Goal: Entertainment & Leisure: Browse casually

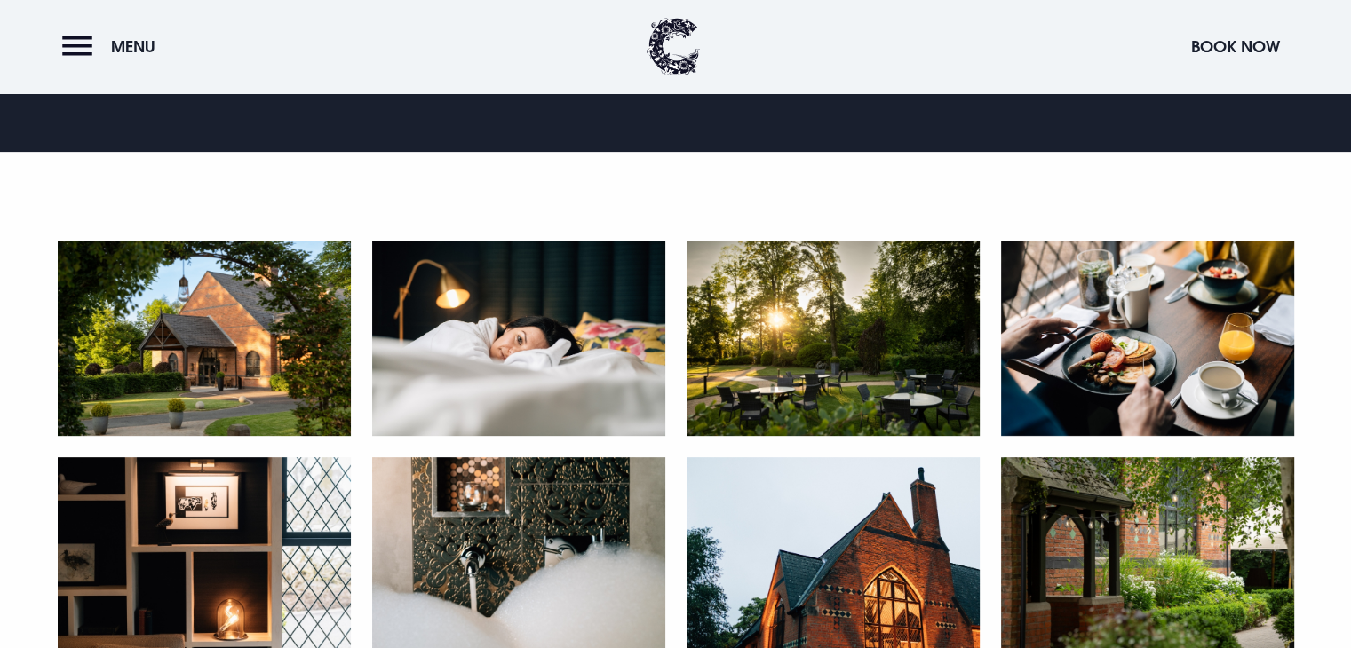
scroll to position [711, 0]
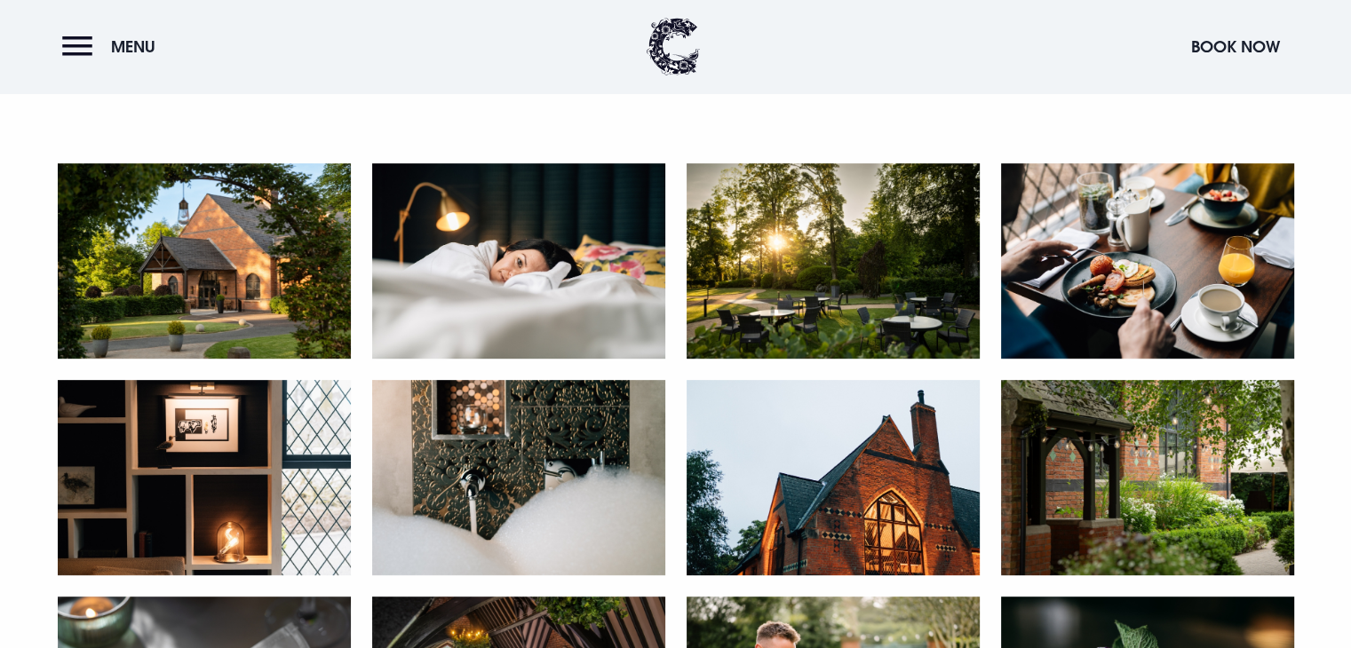
click at [222, 278] on img at bounding box center [204, 260] width 293 height 195
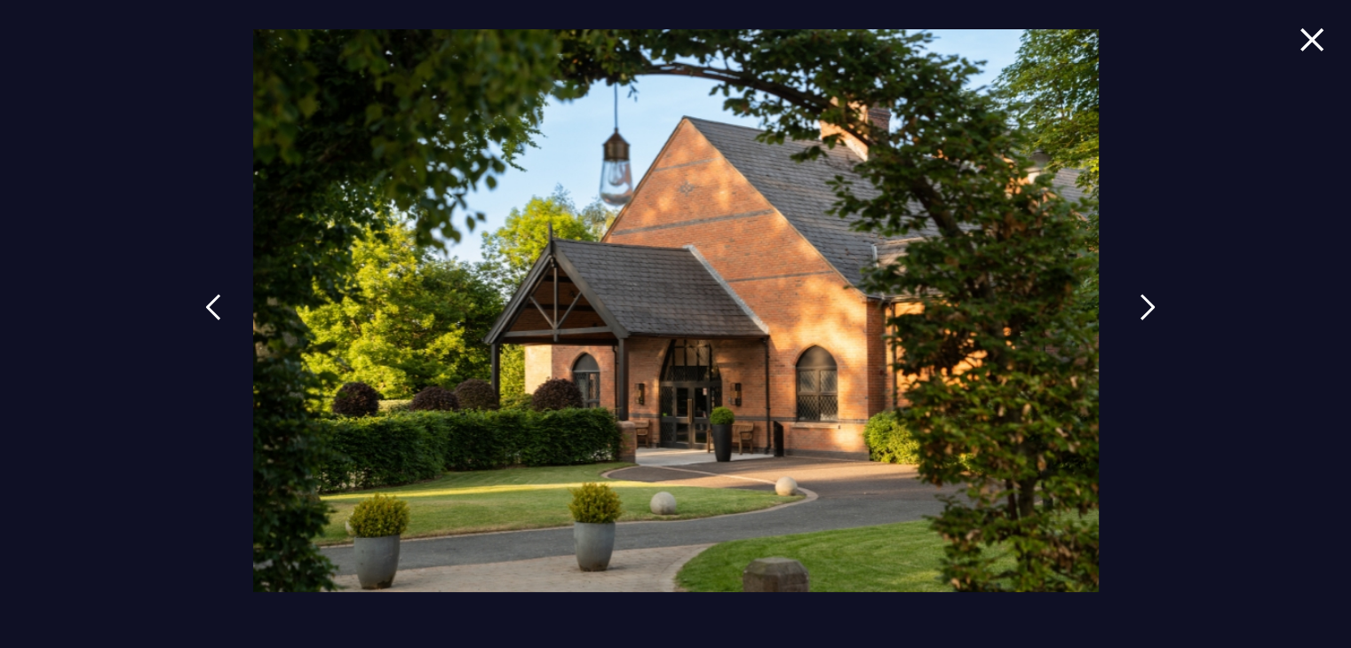
click at [1142, 303] on img at bounding box center [1148, 307] width 16 height 27
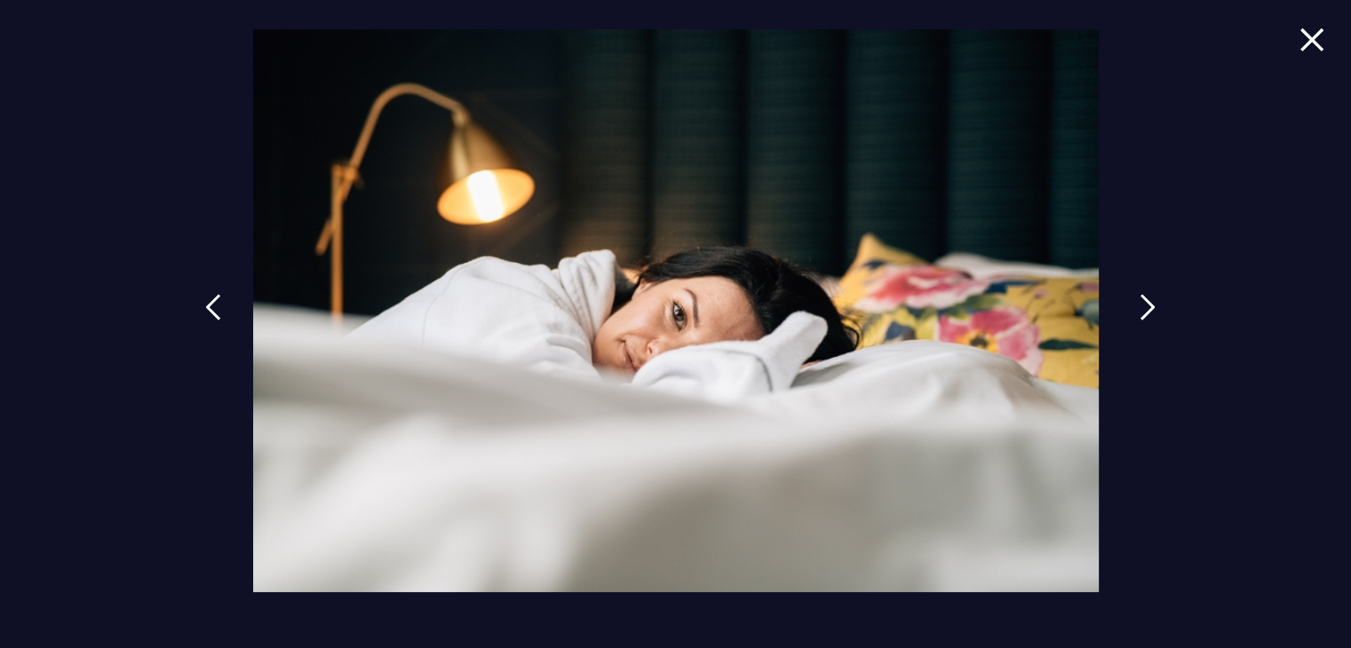
click at [1142, 303] on img at bounding box center [1148, 307] width 16 height 27
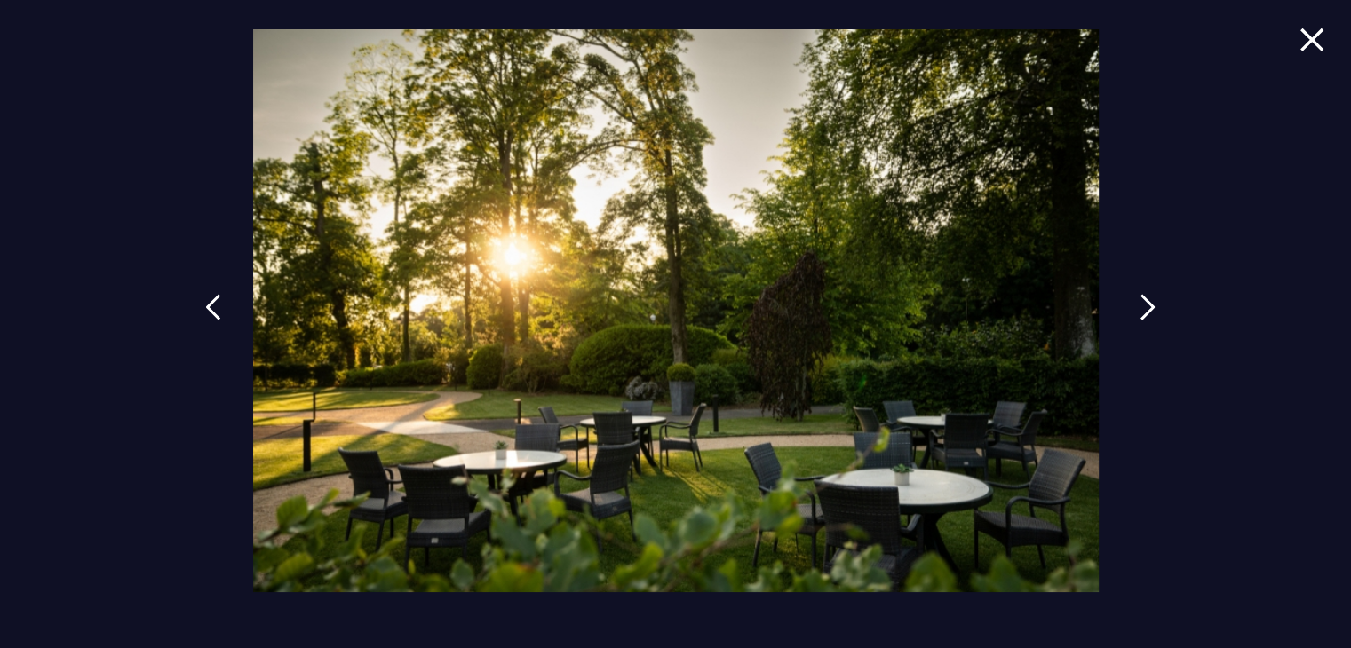
click at [1142, 303] on img at bounding box center [1148, 307] width 16 height 27
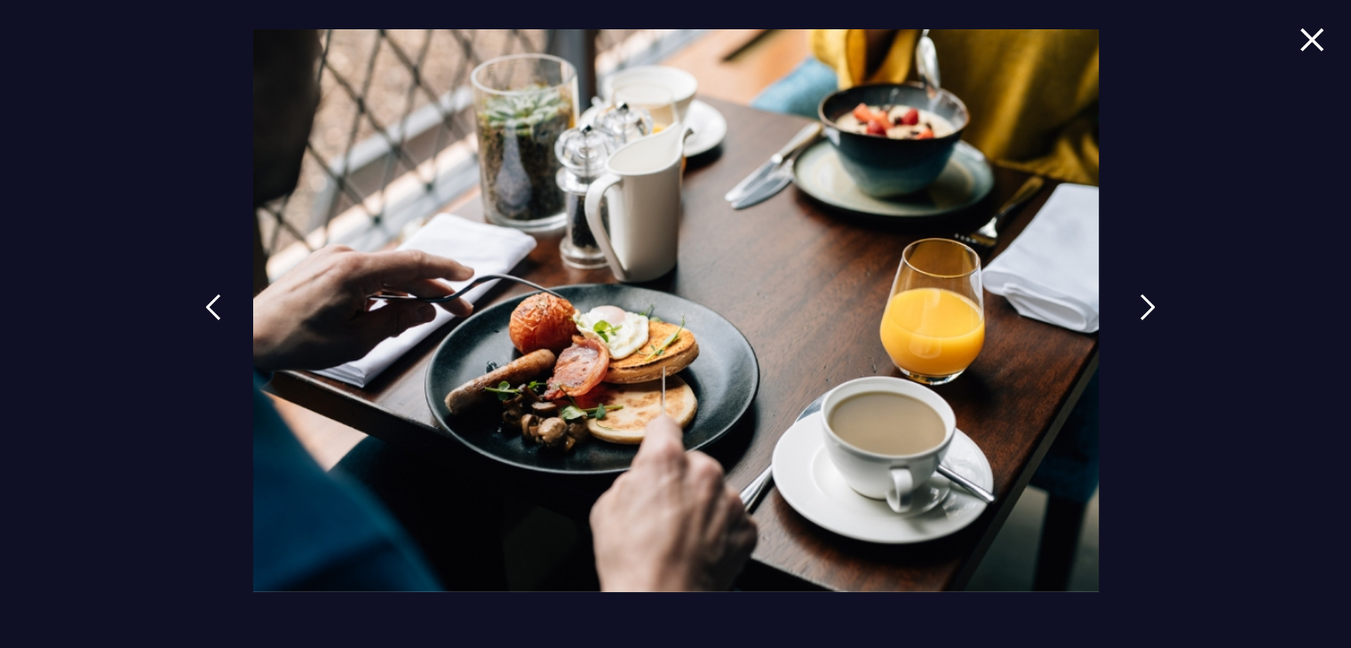
click at [1151, 309] on img at bounding box center [1148, 307] width 16 height 27
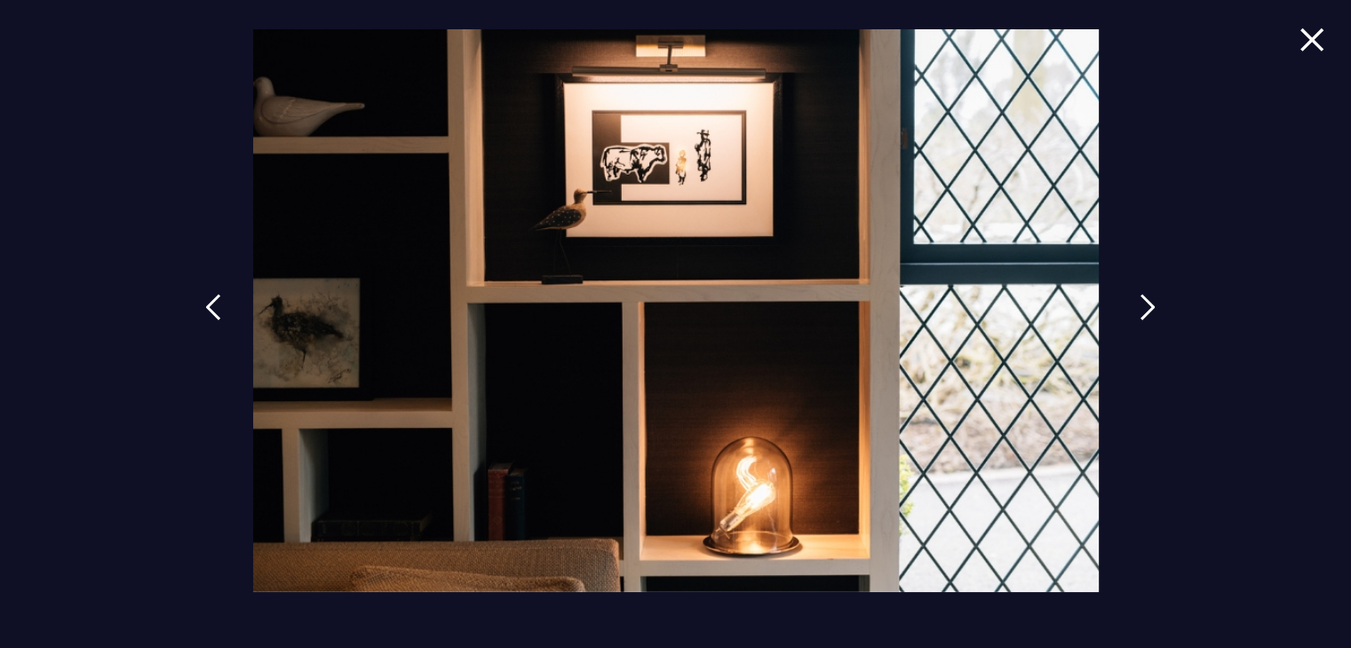
click at [1151, 309] on img at bounding box center [1148, 307] width 16 height 27
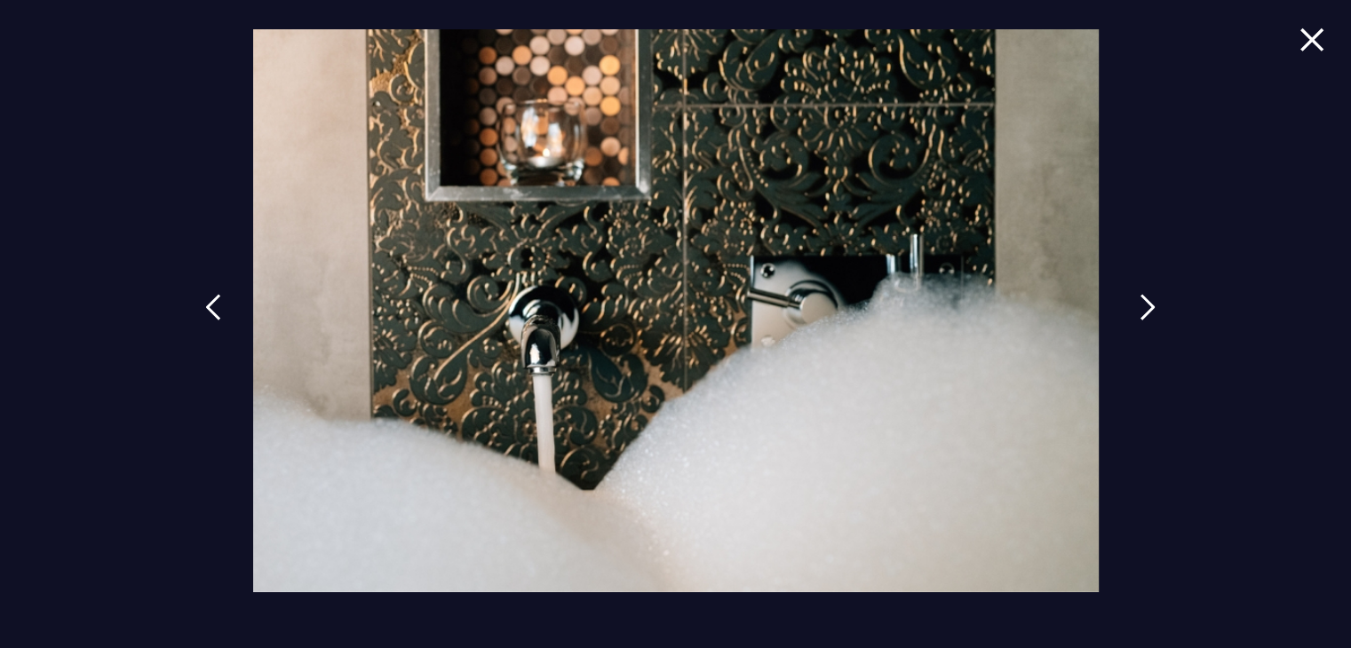
click at [1151, 309] on img at bounding box center [1148, 307] width 16 height 27
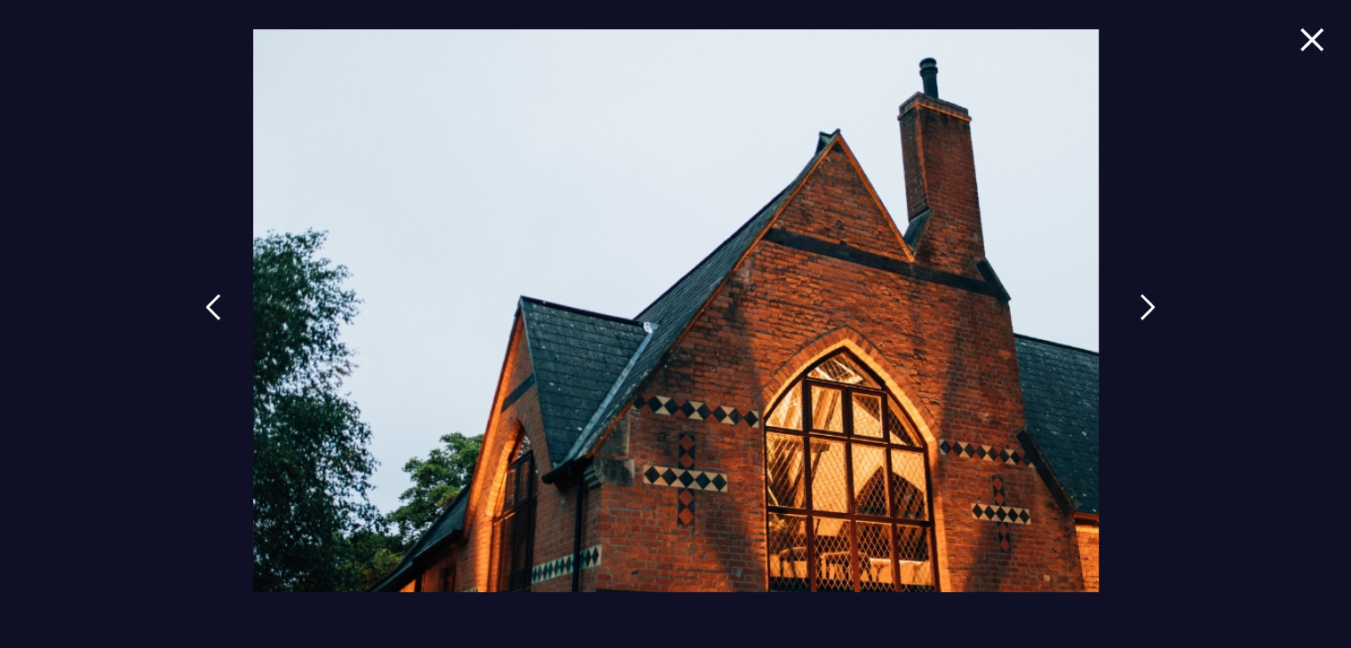
click at [1151, 309] on img at bounding box center [1148, 307] width 16 height 27
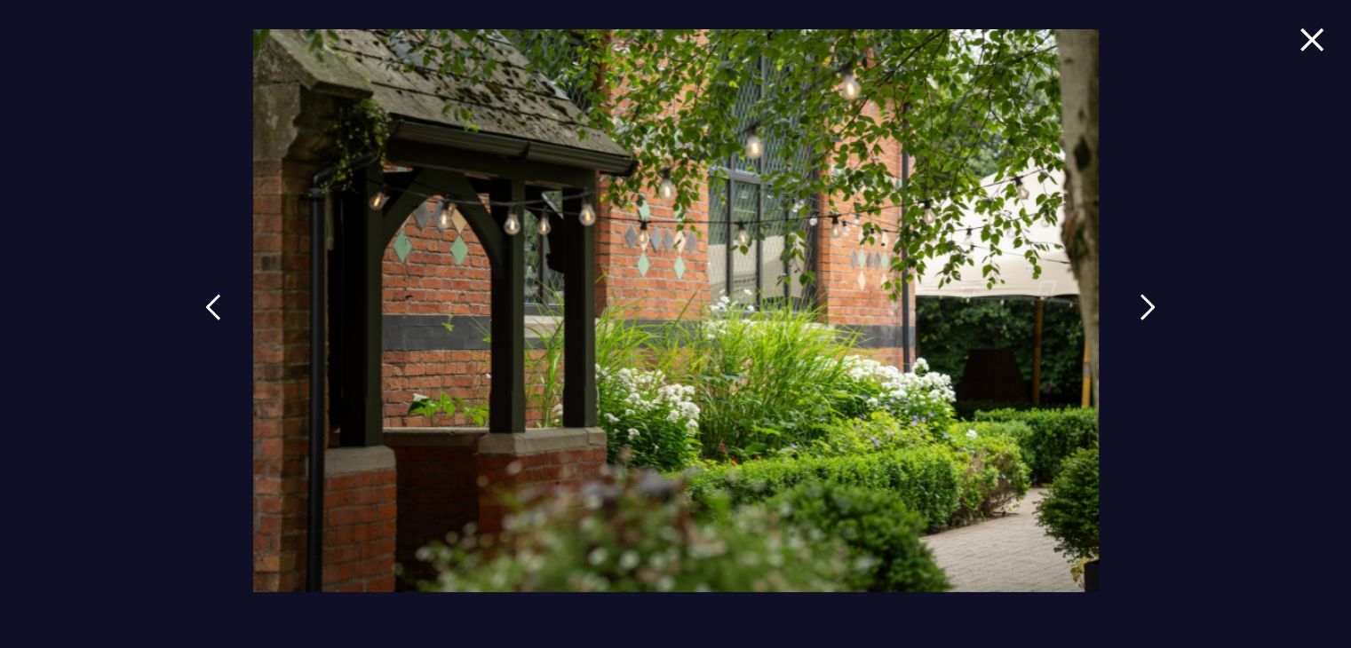
click at [1151, 309] on img at bounding box center [1148, 307] width 16 height 27
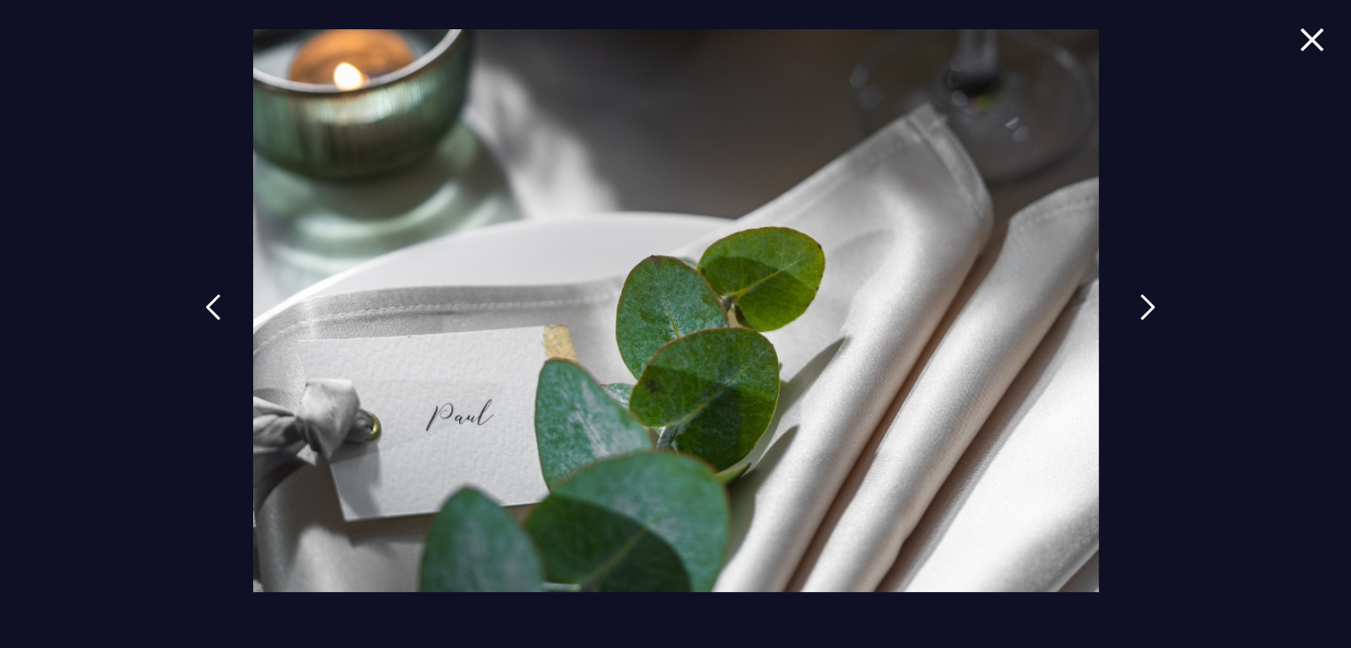
click at [1151, 309] on img at bounding box center [1148, 307] width 16 height 27
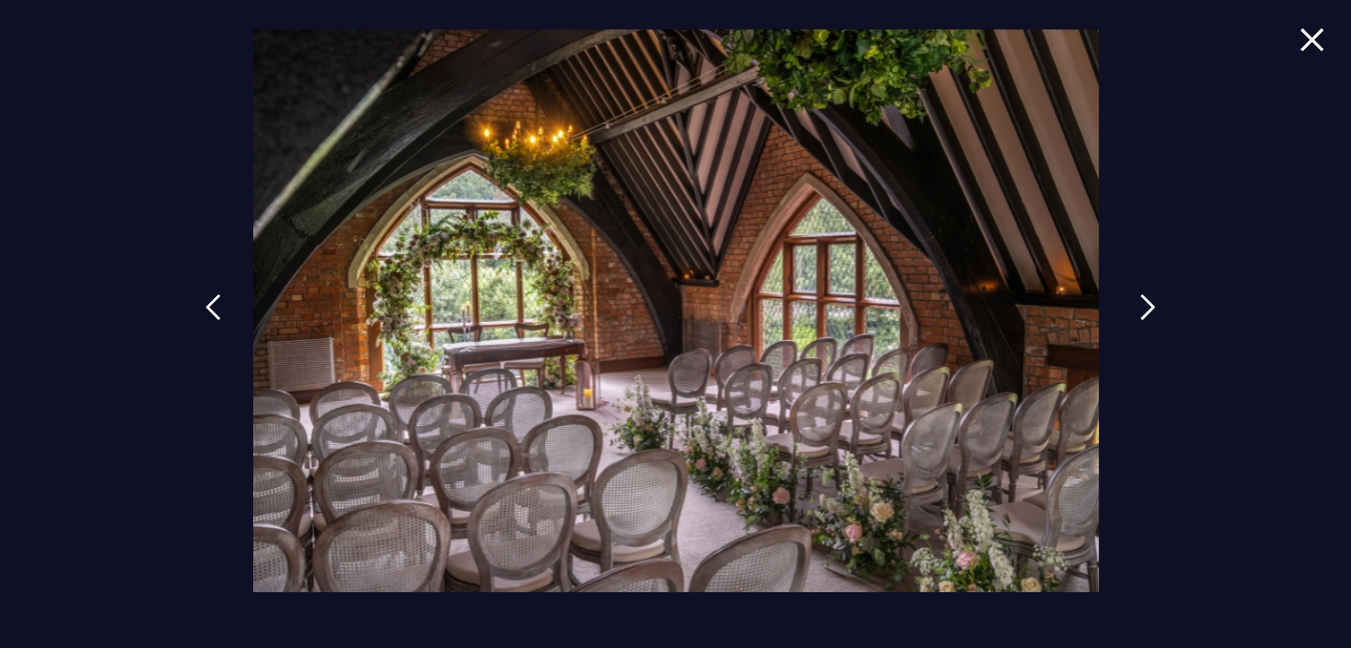
click at [1151, 309] on img at bounding box center [1148, 307] width 16 height 27
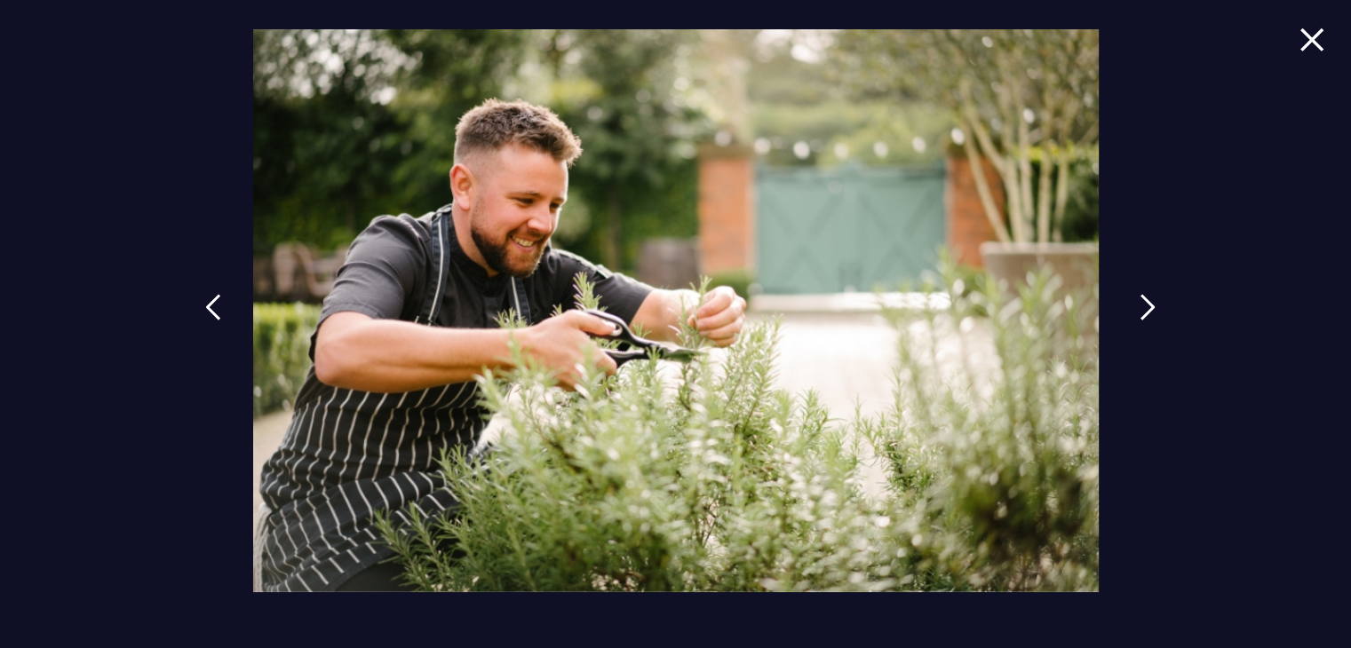
click at [1151, 309] on img at bounding box center [1148, 307] width 16 height 27
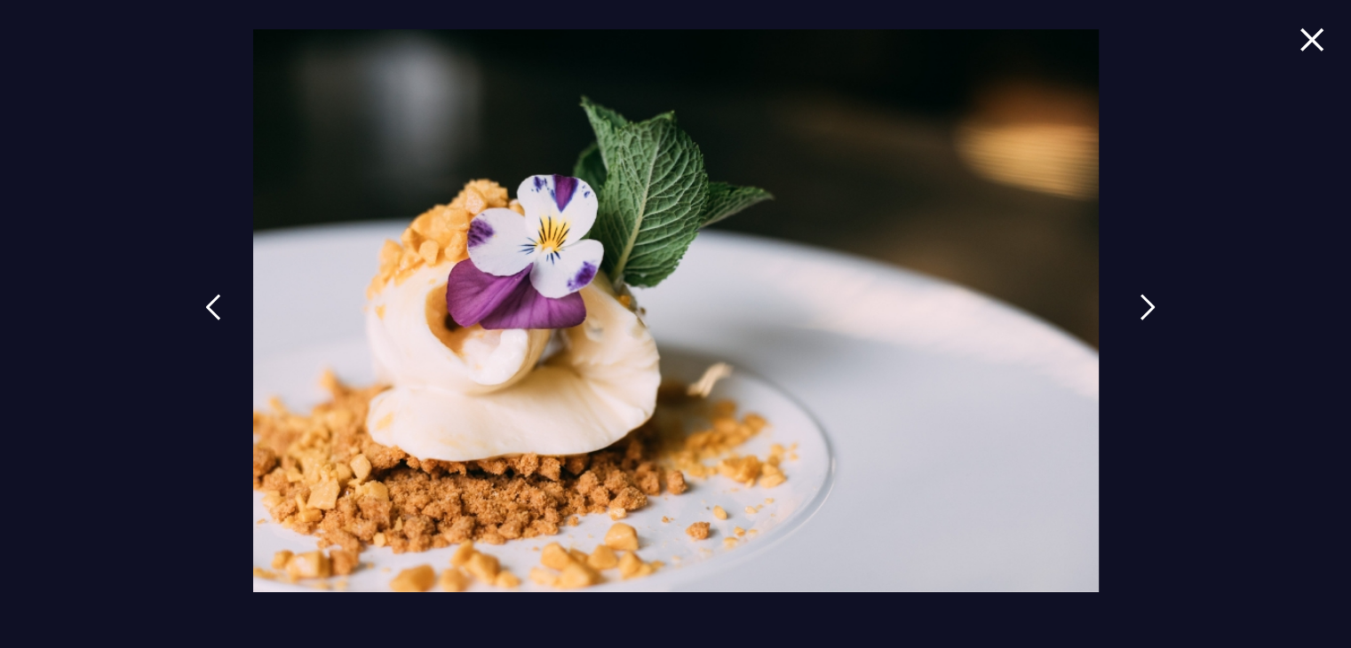
click at [1151, 309] on img at bounding box center [1148, 307] width 16 height 27
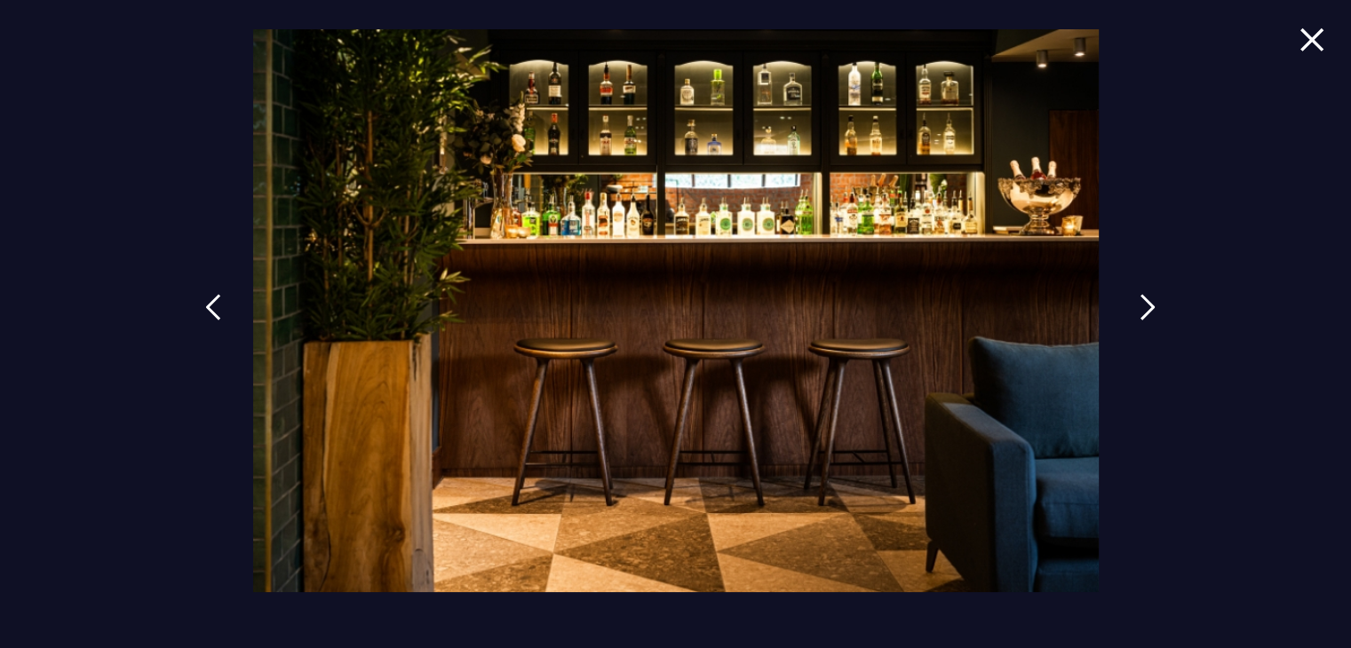
click at [1151, 309] on img at bounding box center [1148, 307] width 16 height 27
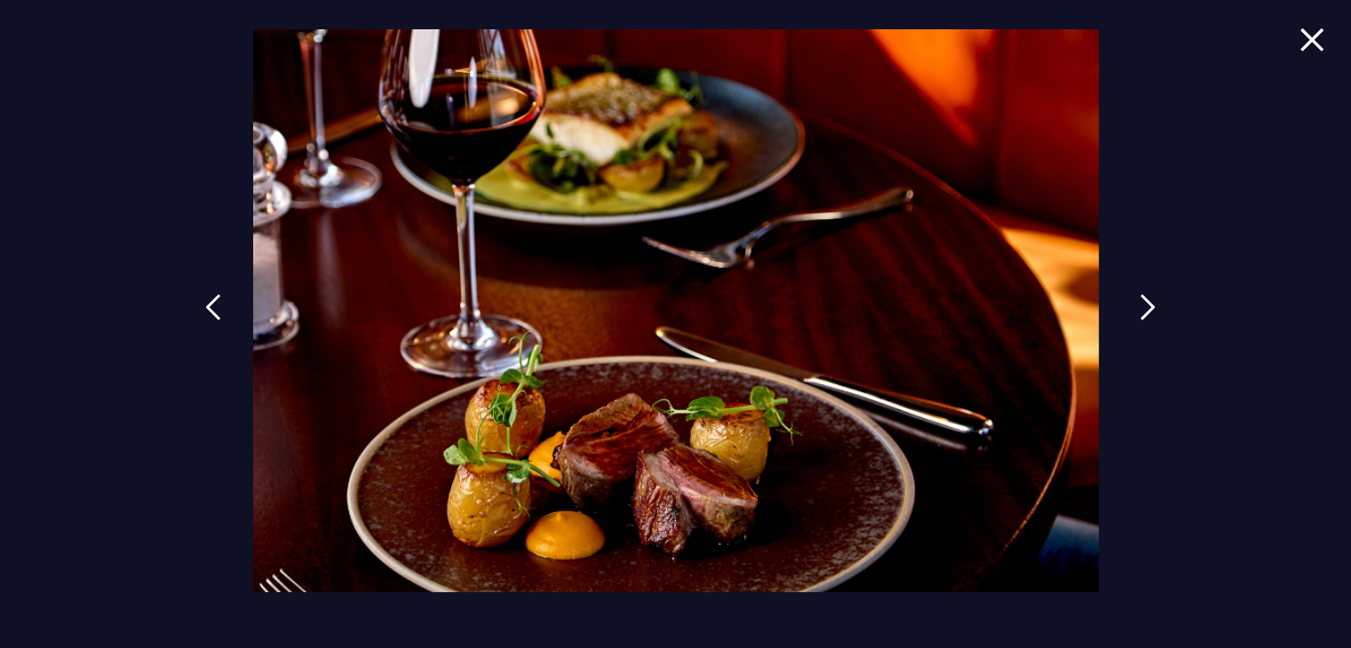
click at [1151, 309] on img at bounding box center [1148, 307] width 16 height 27
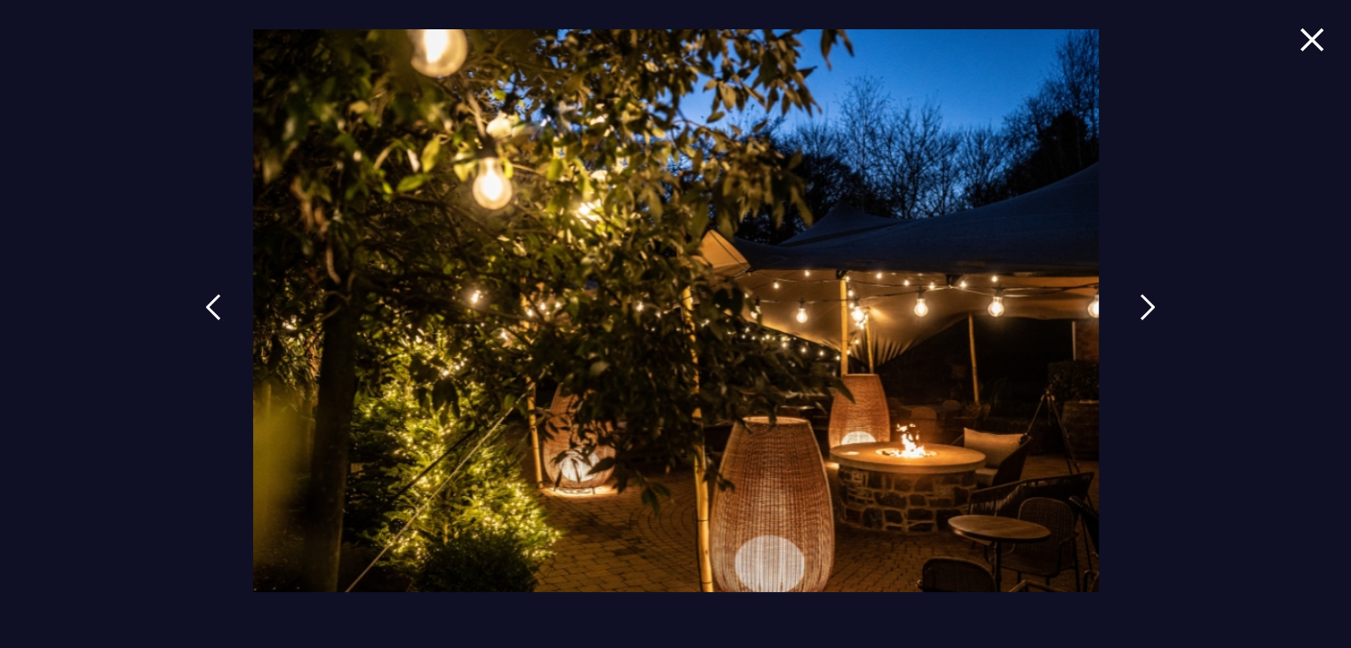
click at [1151, 309] on img at bounding box center [1148, 307] width 16 height 27
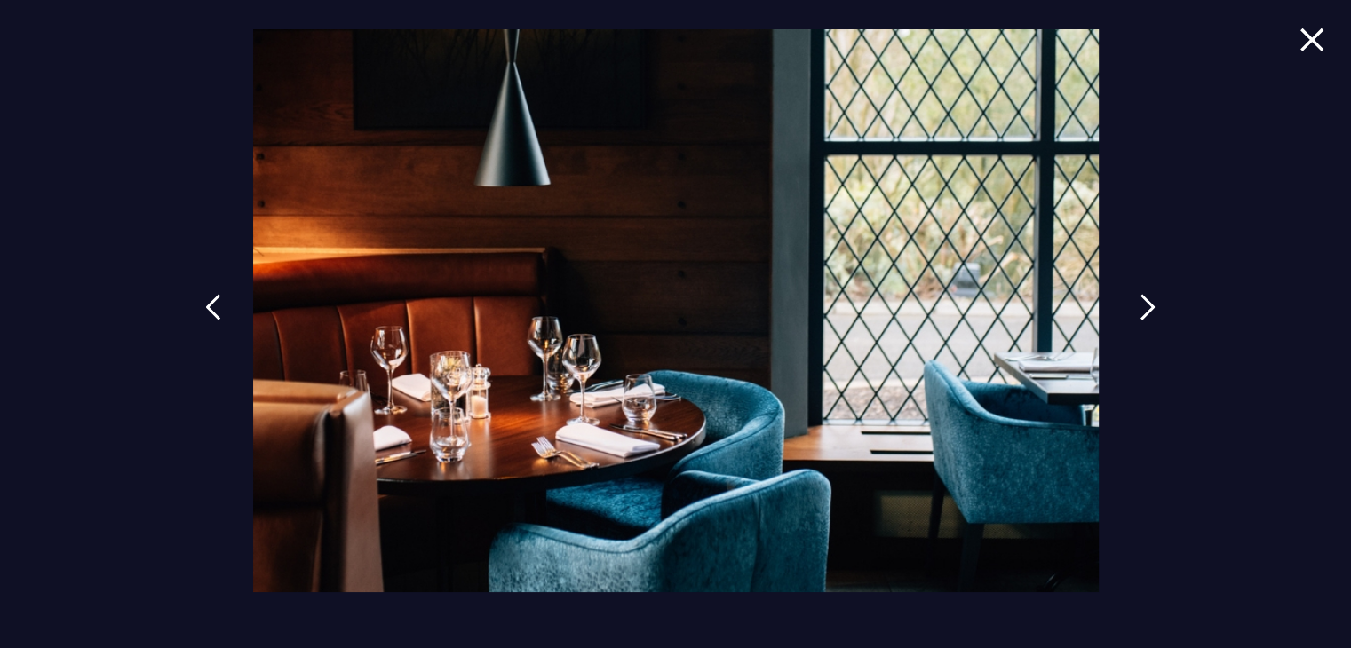
click at [1151, 309] on img at bounding box center [1148, 307] width 16 height 27
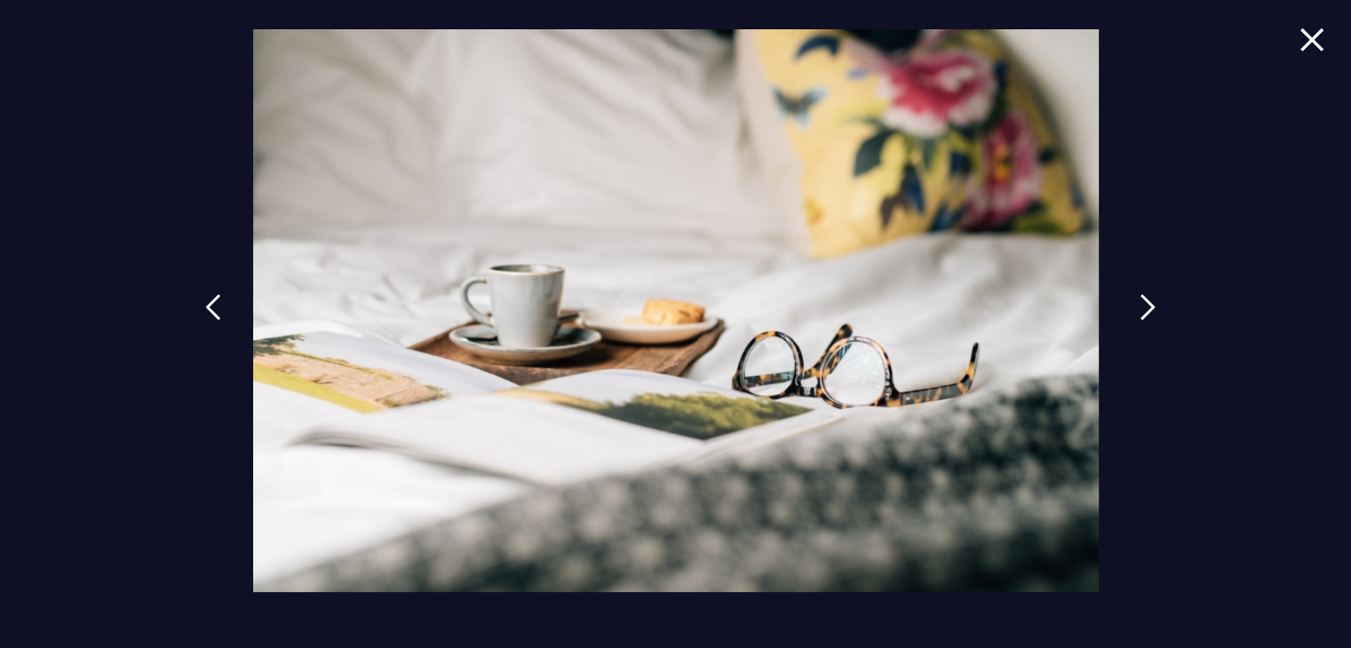
click at [1151, 309] on img at bounding box center [1148, 307] width 16 height 27
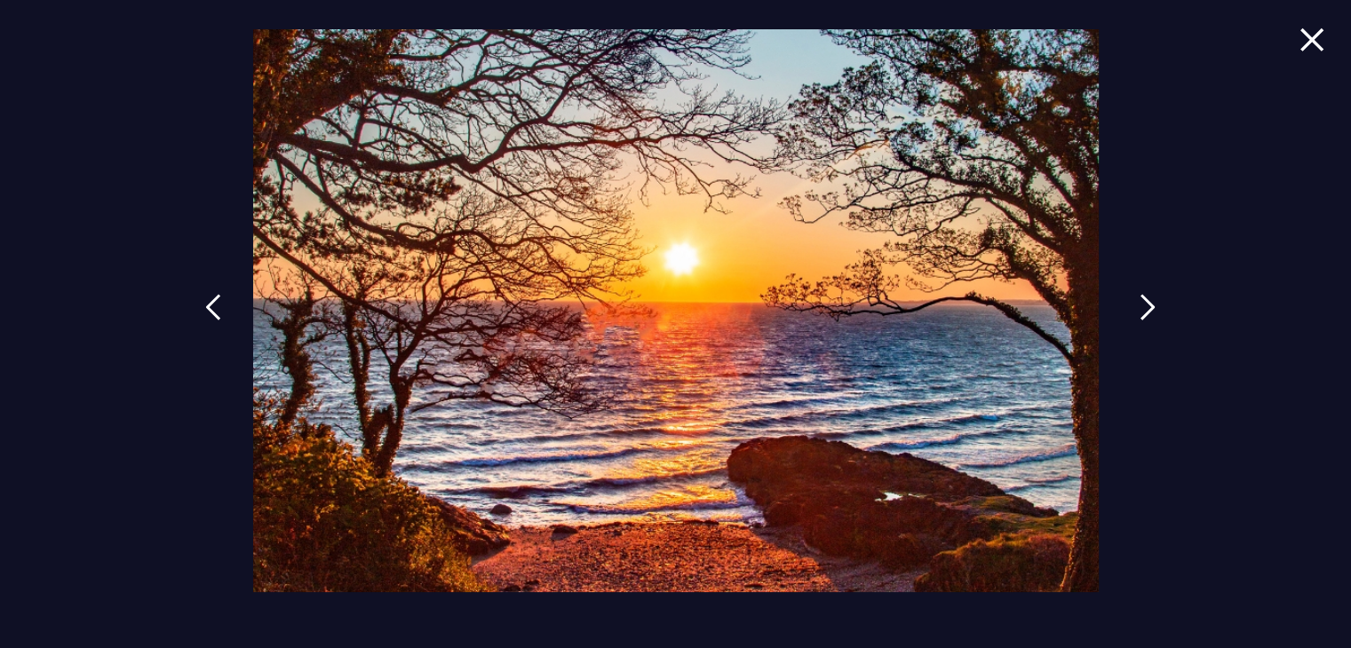
click at [1151, 309] on img at bounding box center [1148, 307] width 16 height 27
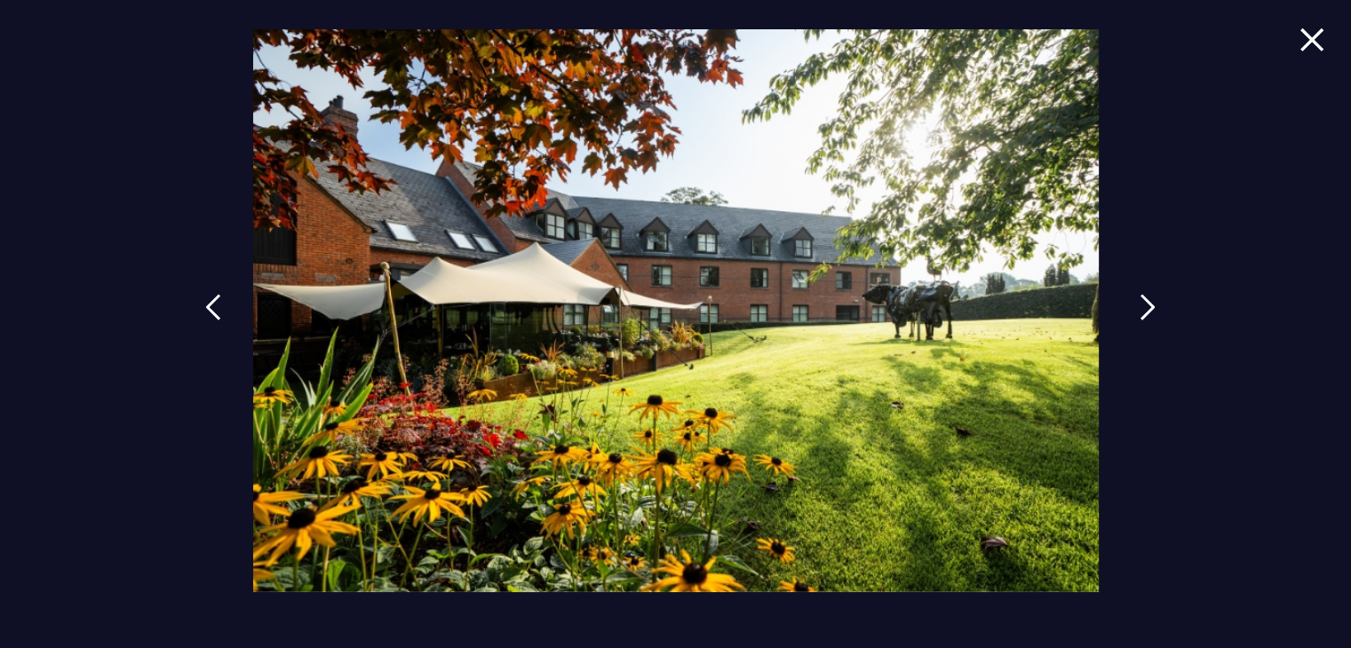
click at [1151, 309] on img at bounding box center [1148, 307] width 16 height 27
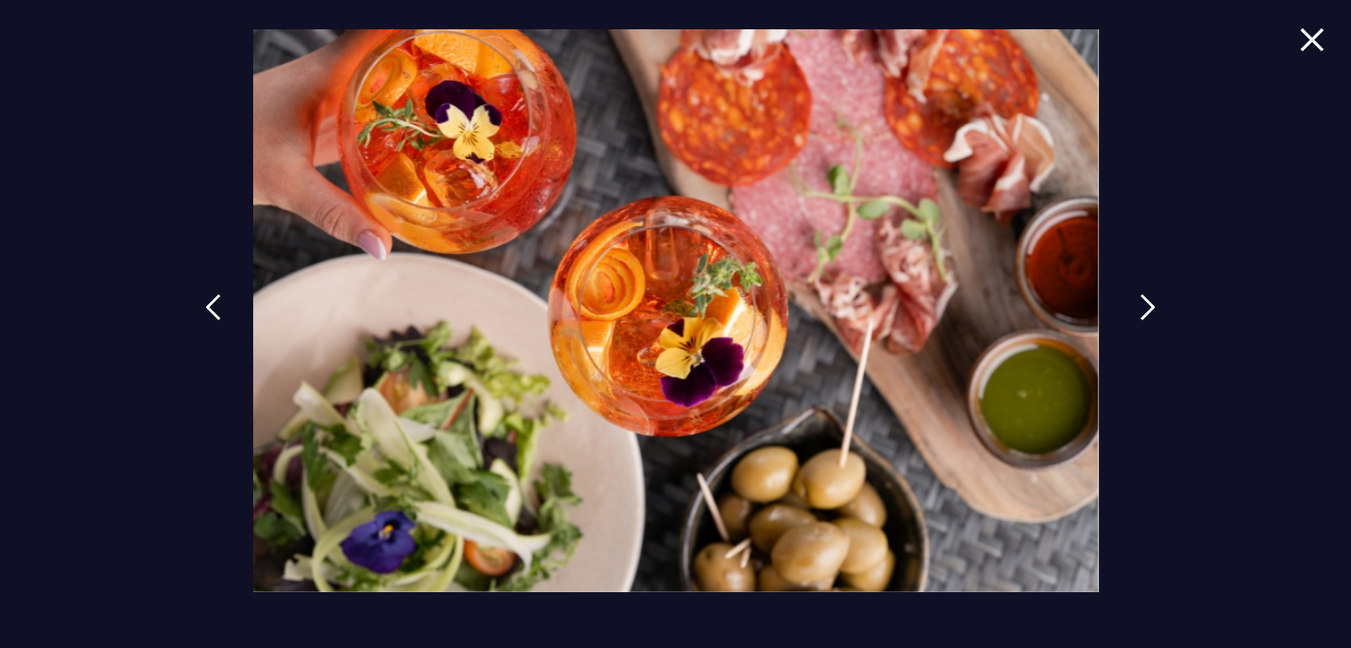
click at [1151, 309] on img at bounding box center [1148, 307] width 16 height 27
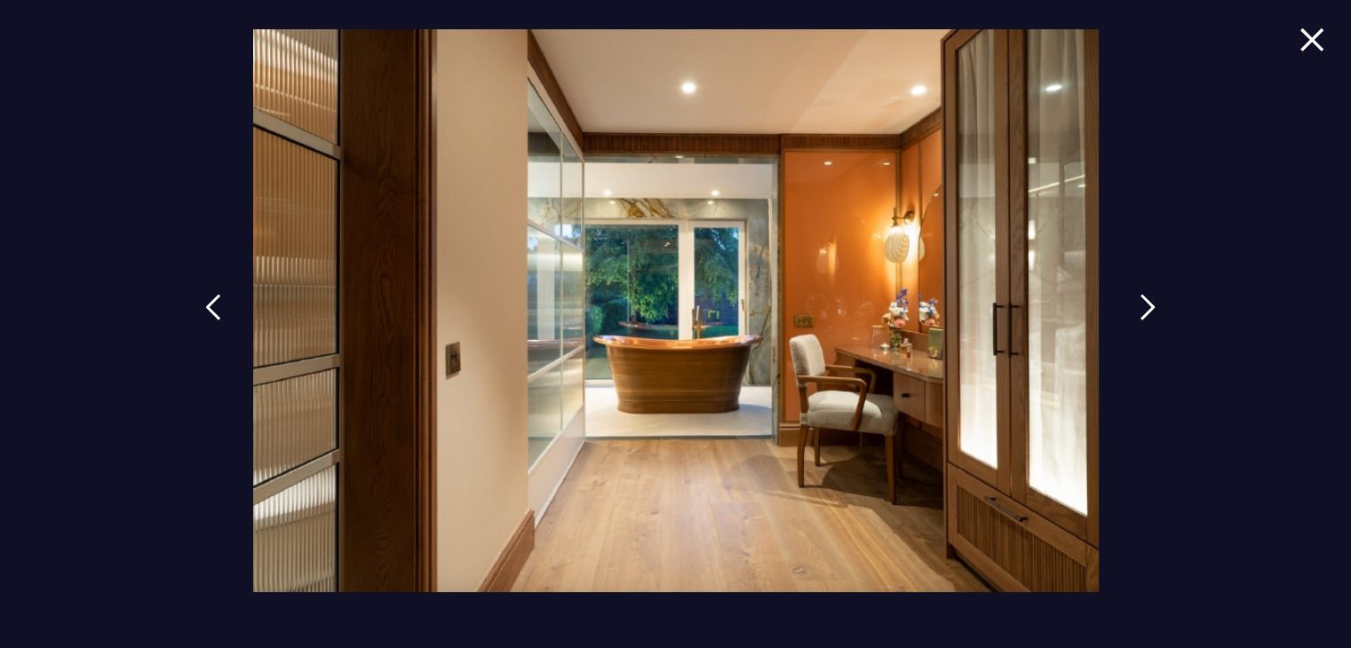
click at [1151, 309] on img at bounding box center [1148, 307] width 16 height 27
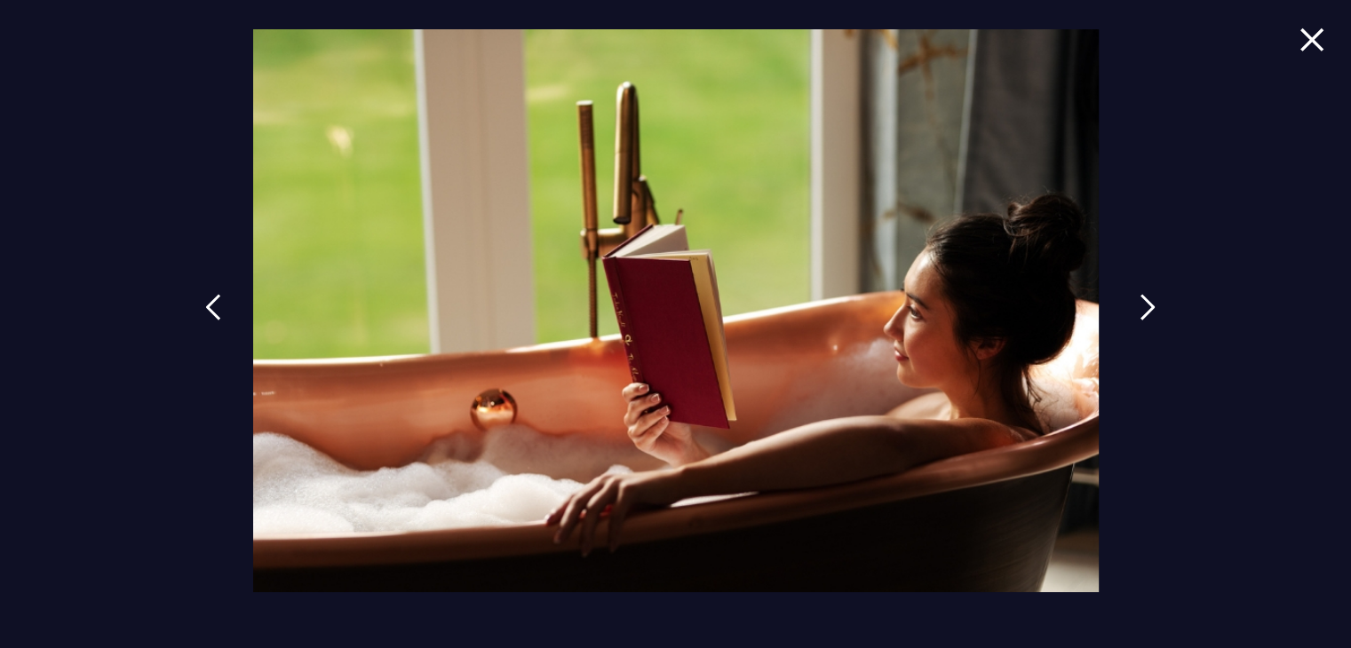
click at [1148, 311] on img at bounding box center [1148, 307] width 16 height 27
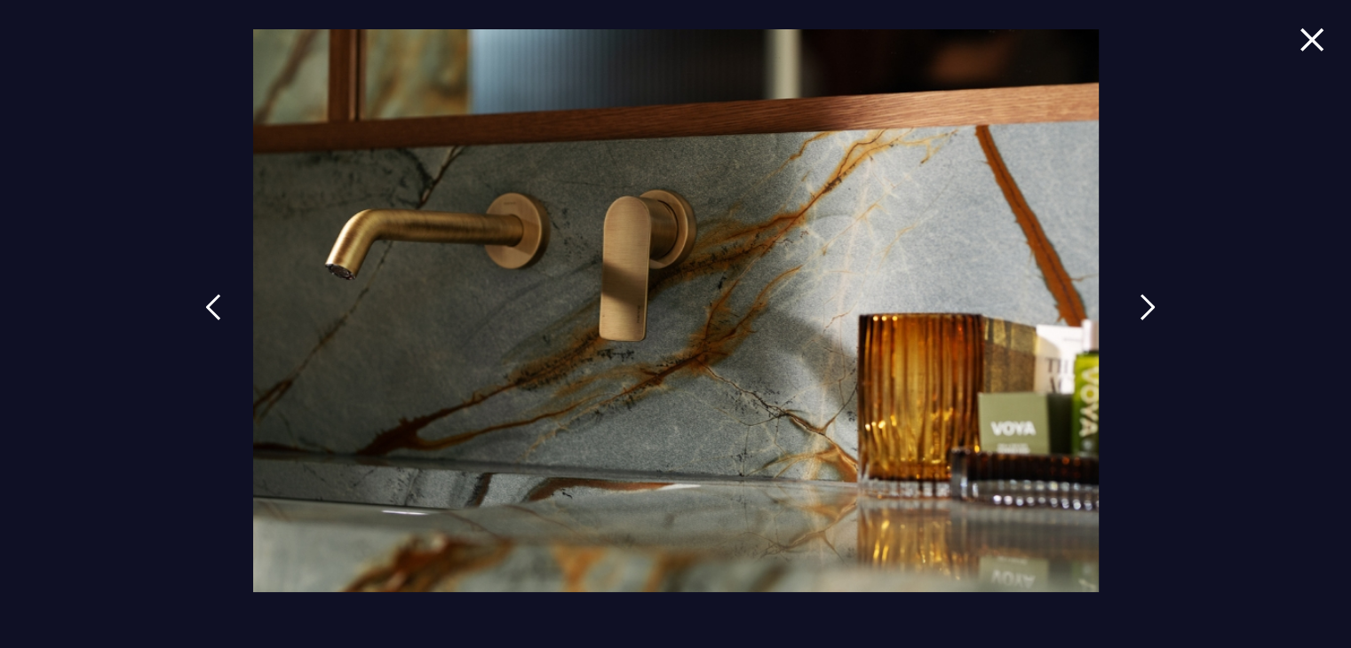
click at [1148, 311] on img at bounding box center [1148, 307] width 16 height 27
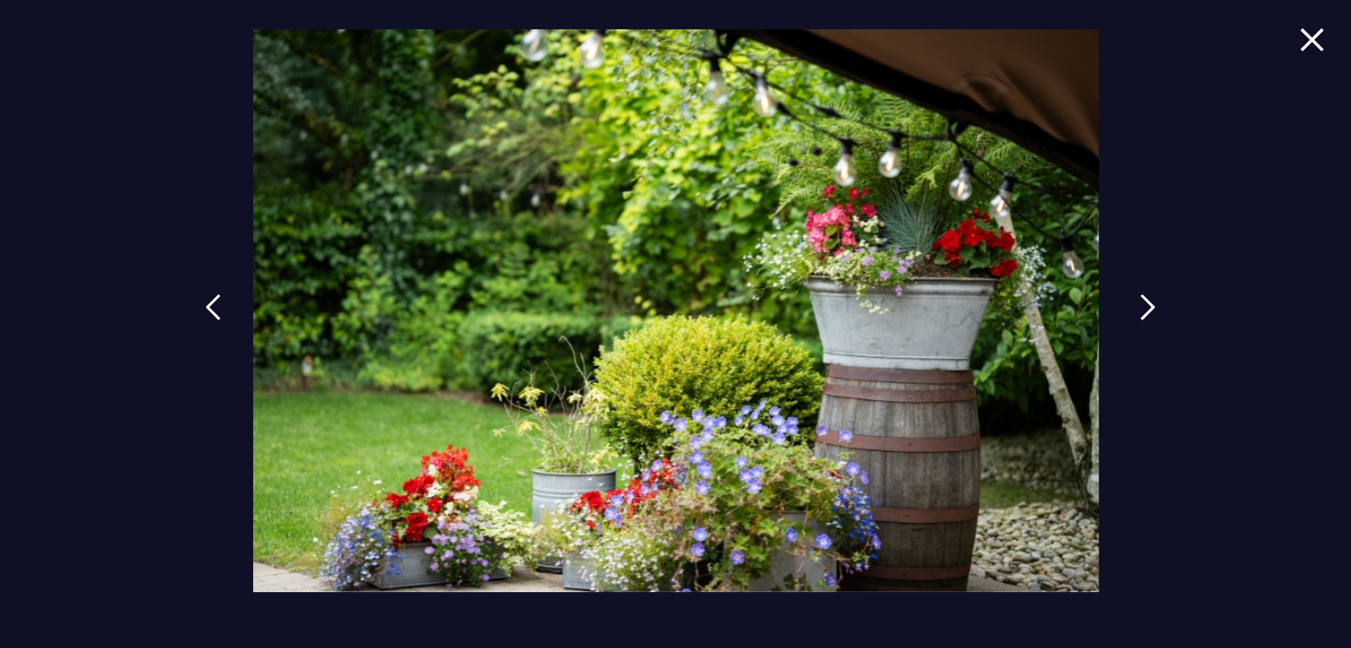
click at [1148, 311] on img at bounding box center [1148, 307] width 16 height 27
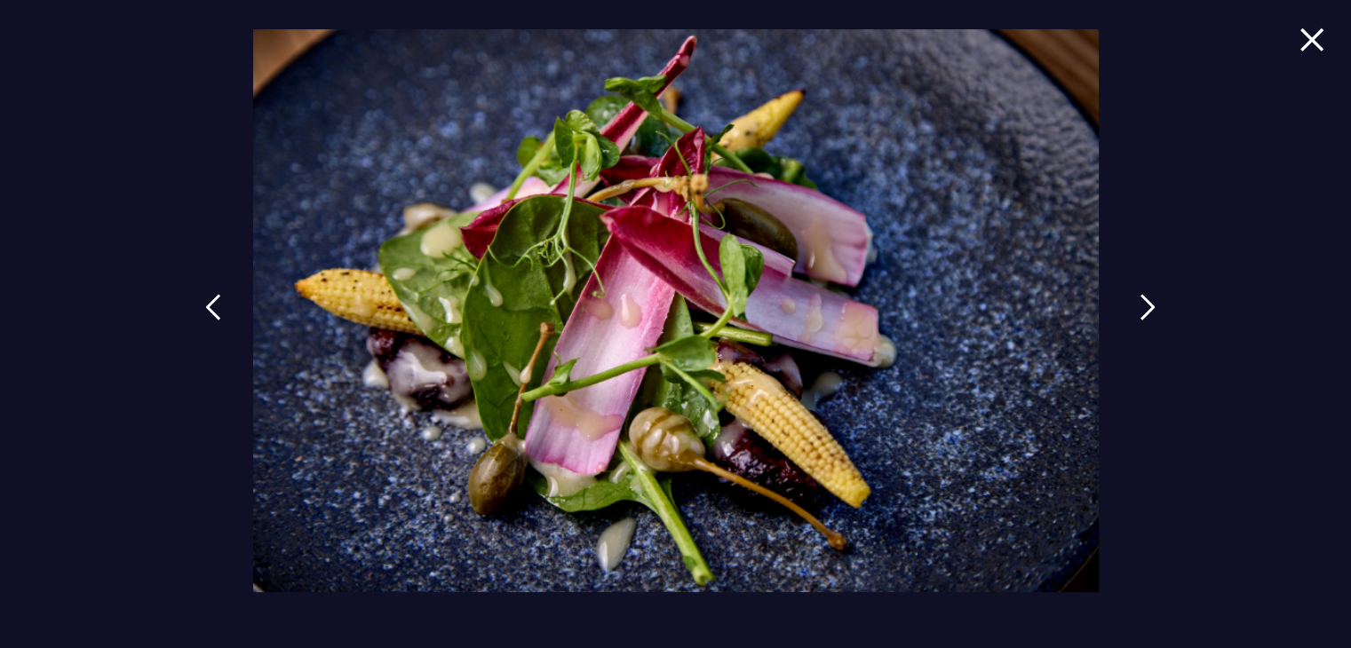
click at [1148, 311] on img at bounding box center [1148, 307] width 16 height 27
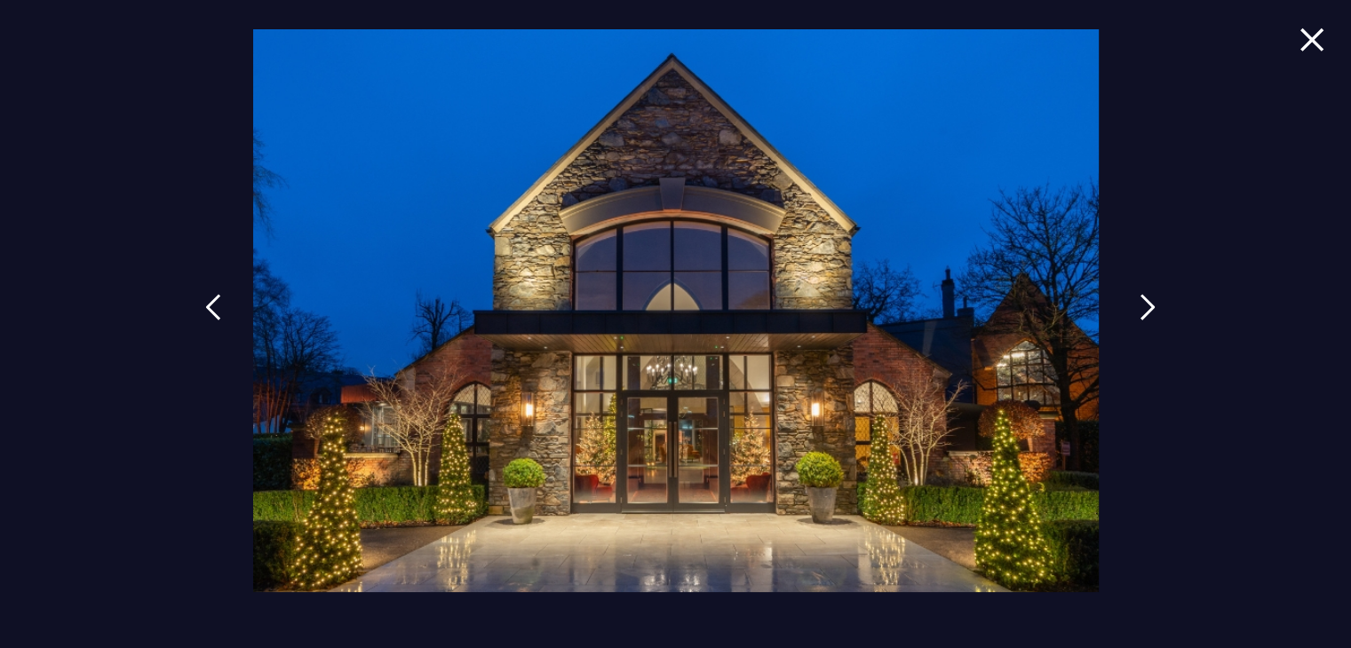
click at [1148, 311] on img at bounding box center [1148, 307] width 16 height 27
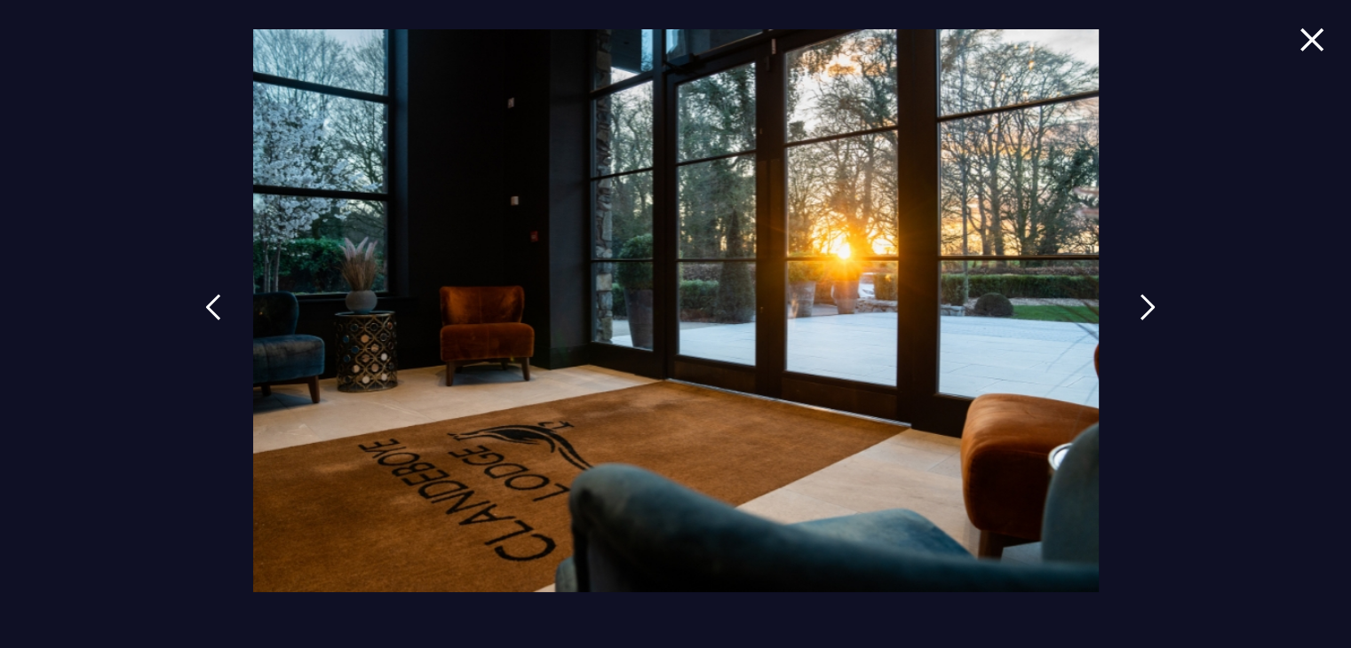
click at [1148, 311] on img at bounding box center [1148, 307] width 16 height 27
